Goal: Task Accomplishment & Management: Manage account settings

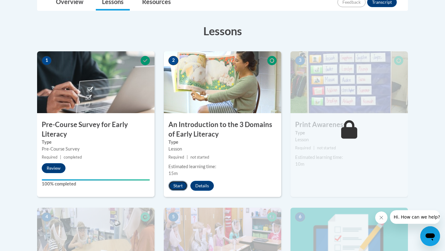
click at [181, 186] on button "Start" at bounding box center [178, 186] width 19 height 10
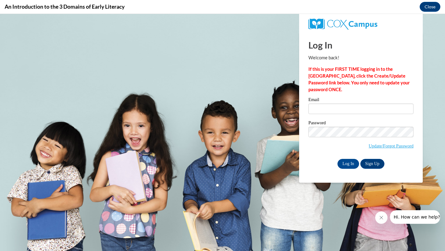
click at [340, 115] on div "Email" at bounding box center [361, 107] width 105 height 21
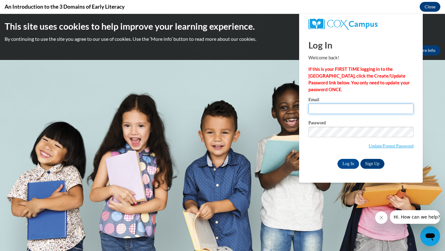
click at [336, 109] on input "Email" at bounding box center [361, 109] width 105 height 11
type input "P"
type input "[EMAIL_ADDRESS][DOMAIN_NAME]"
click at [352, 167] on input "Log In" at bounding box center [349, 164] width 22 height 10
